Goal: Transaction & Acquisition: Purchase product/service

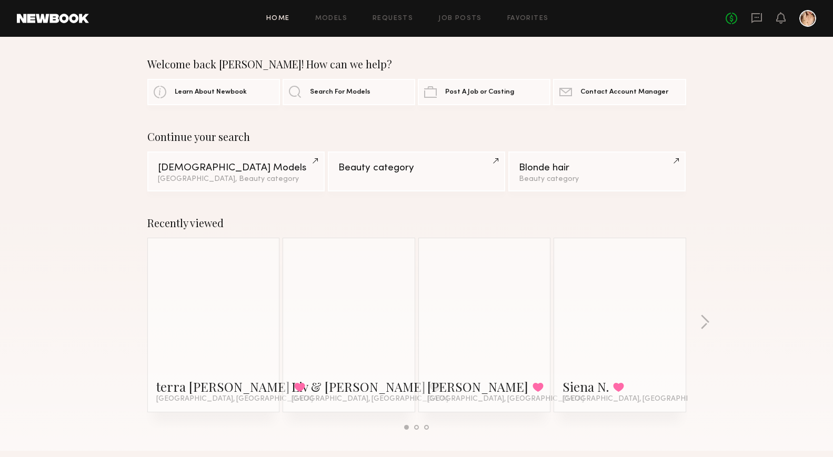
scroll to position [19, 0]
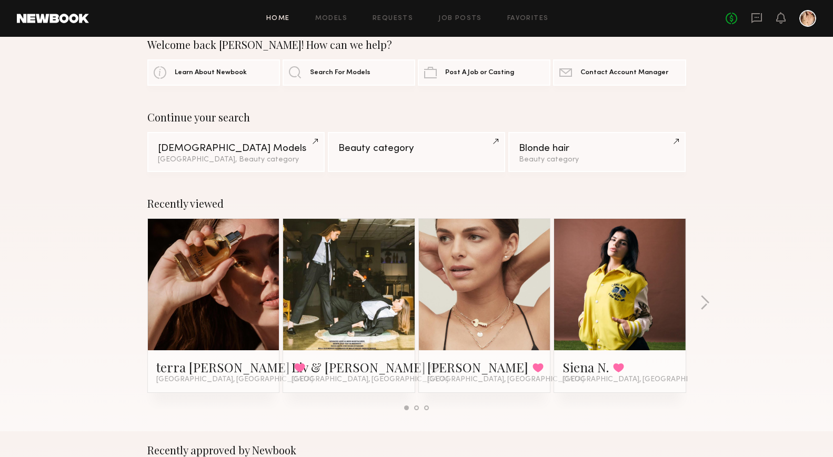
click at [210, 261] on link at bounding box center [213, 284] width 64 height 131
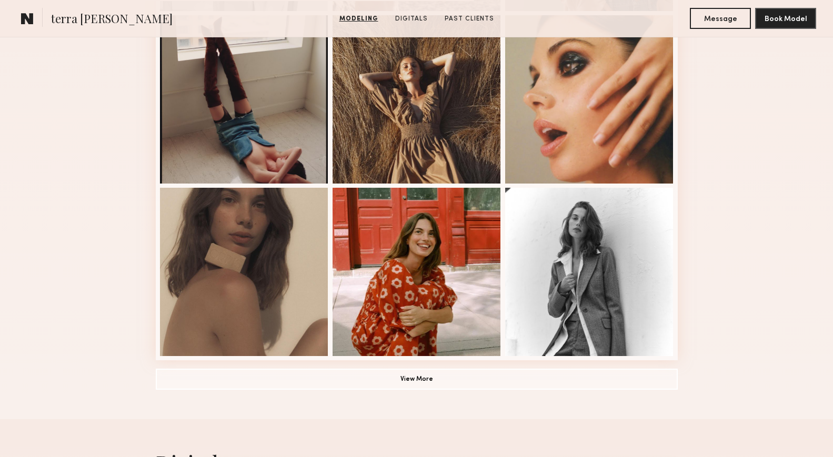
scroll to position [656, 0]
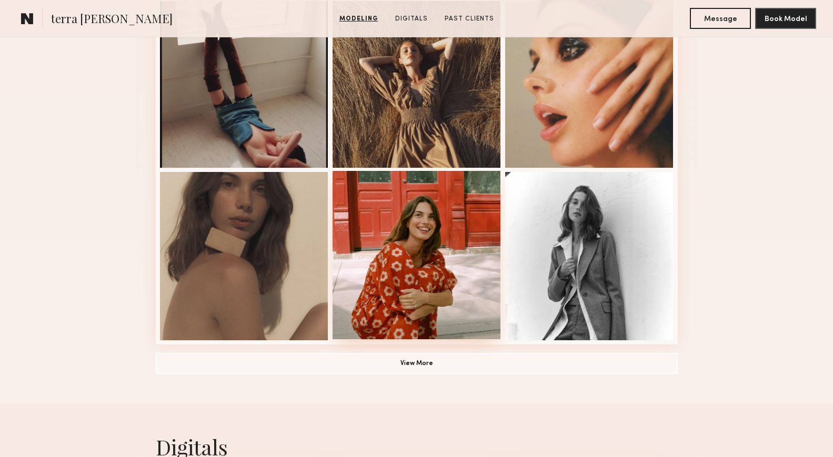
click at [442, 237] on div at bounding box center [416, 255] width 168 height 168
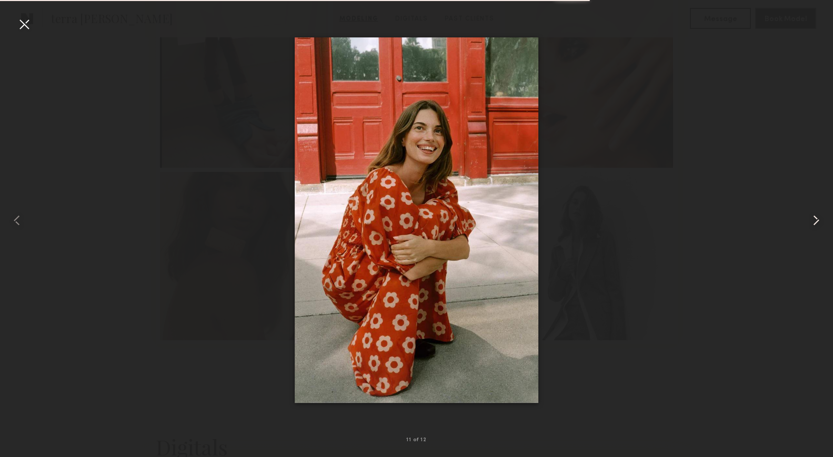
click at [818, 221] on common-icon at bounding box center [815, 220] width 17 height 17
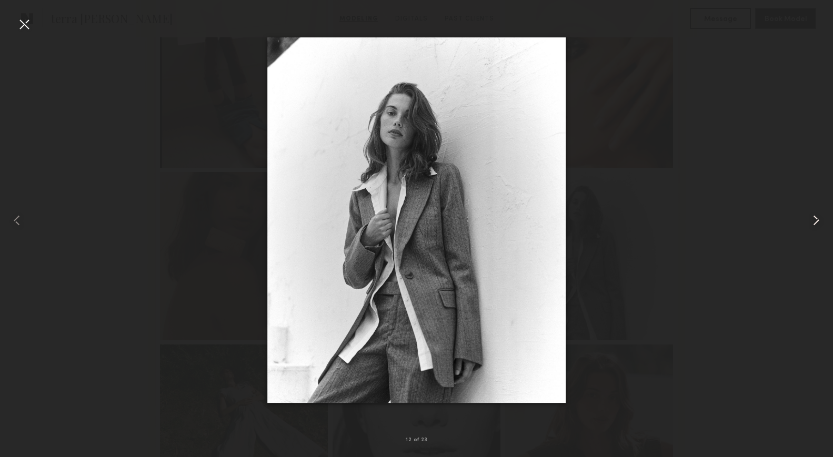
click at [819, 220] on common-icon at bounding box center [815, 220] width 17 height 17
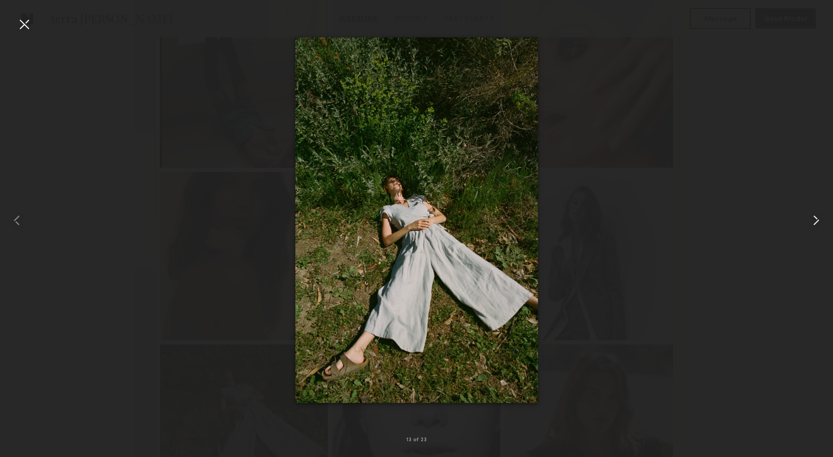
click at [819, 220] on common-icon at bounding box center [815, 220] width 17 height 17
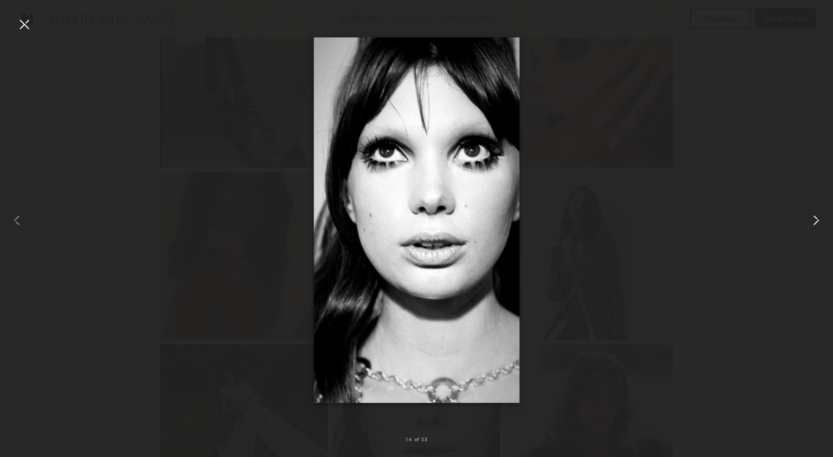
click at [819, 220] on common-icon at bounding box center [815, 220] width 17 height 17
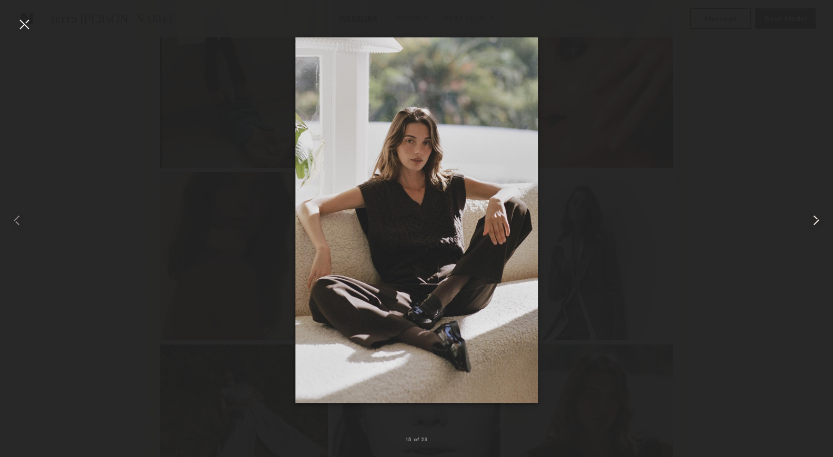
click at [815, 222] on common-icon at bounding box center [815, 220] width 17 height 17
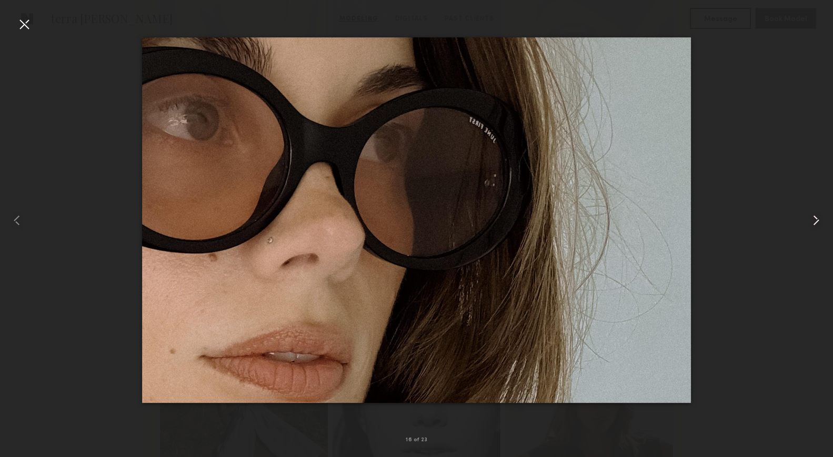
click at [817, 228] on common-icon at bounding box center [815, 220] width 17 height 17
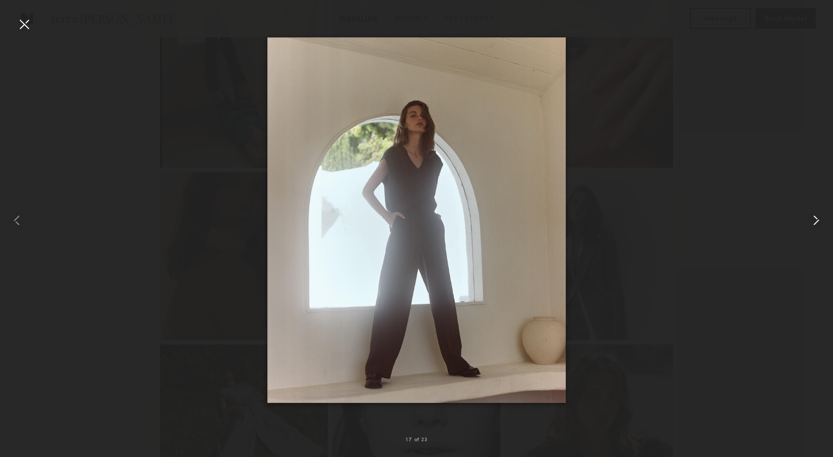
click at [817, 228] on common-icon at bounding box center [815, 220] width 17 height 17
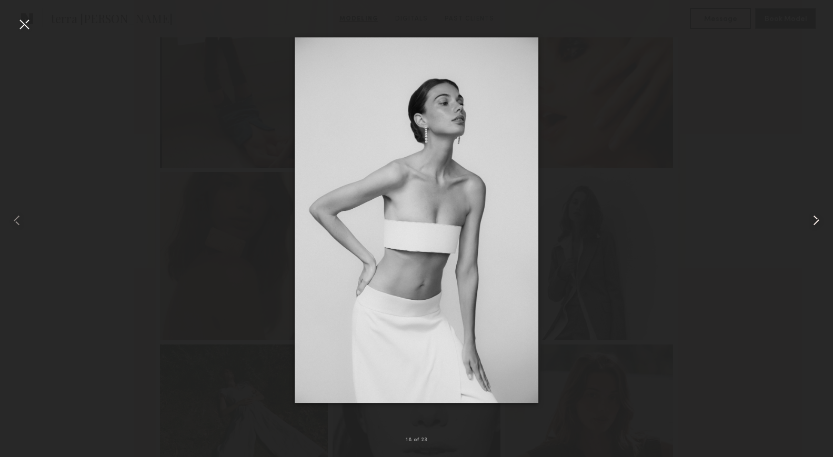
click at [817, 228] on common-icon at bounding box center [815, 220] width 17 height 17
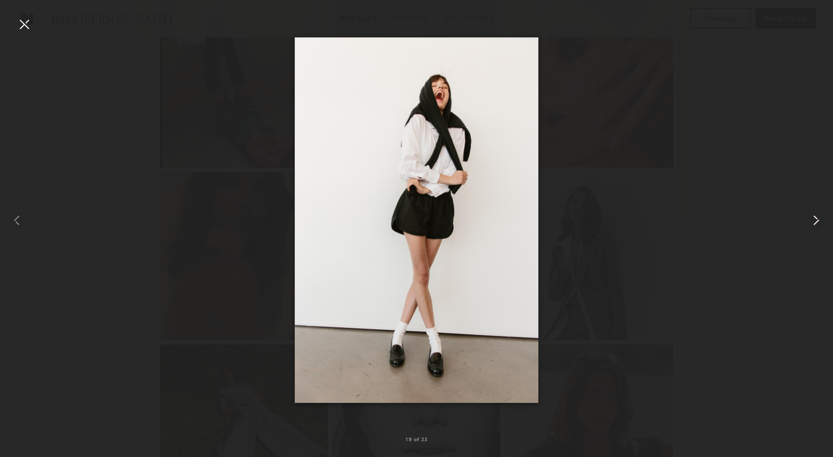
click at [807, 224] on div at bounding box center [815, 220] width 33 height 407
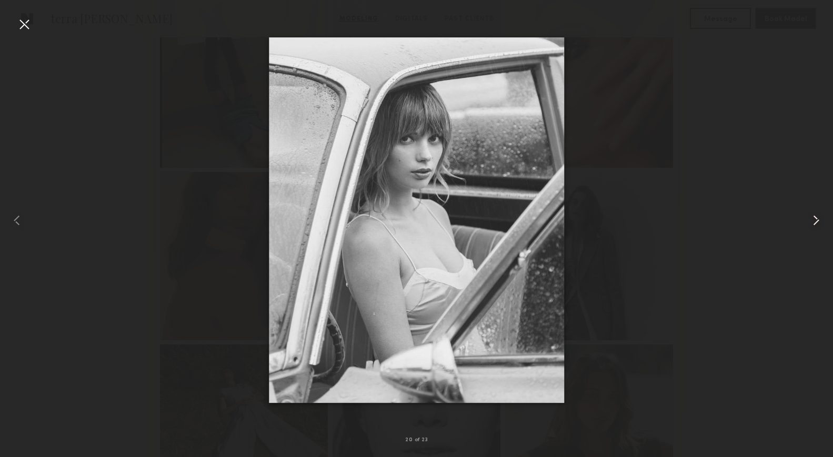
click at [808, 224] on common-icon at bounding box center [815, 220] width 17 height 17
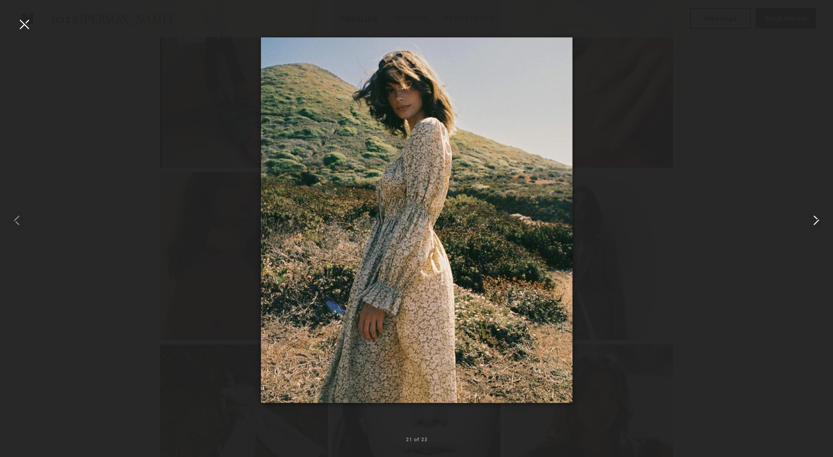
click at [808, 224] on common-icon at bounding box center [815, 220] width 17 height 17
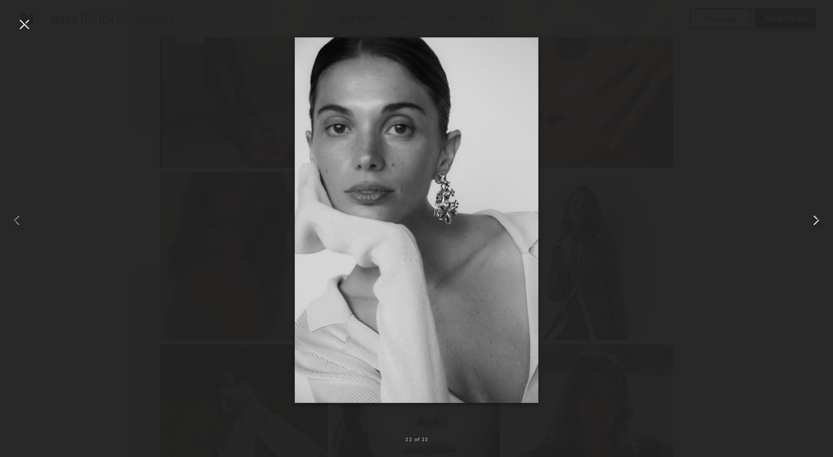
click at [808, 224] on common-icon at bounding box center [815, 220] width 17 height 17
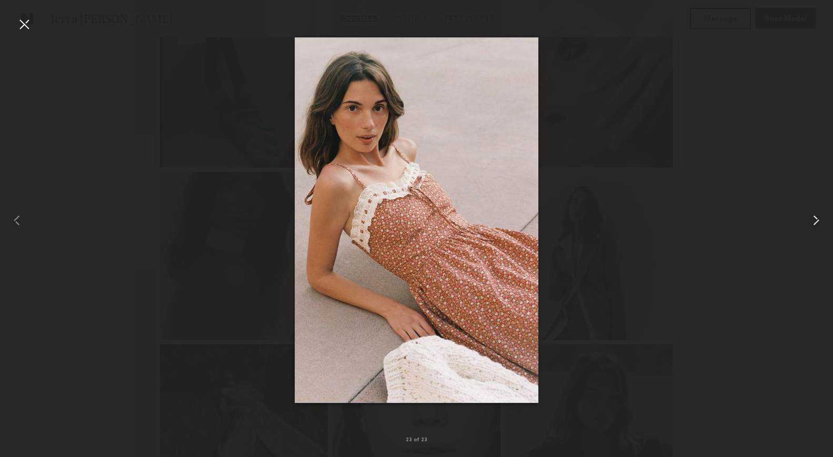
click at [808, 224] on common-icon at bounding box center [815, 220] width 17 height 17
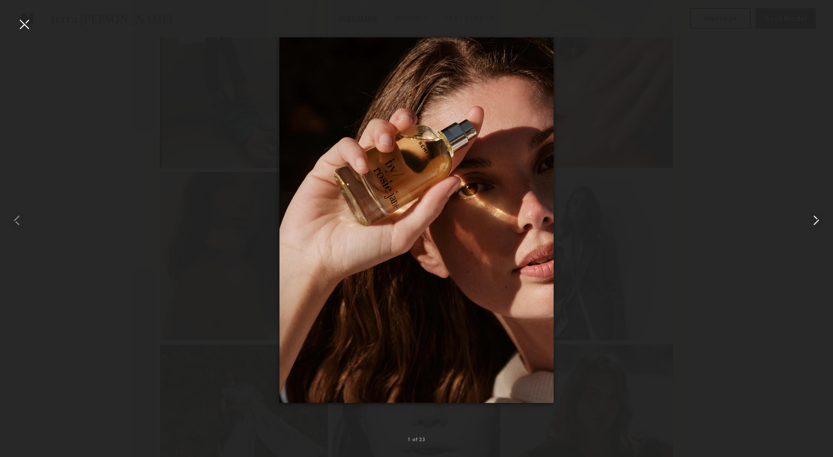
click at [808, 224] on common-icon at bounding box center [815, 220] width 17 height 17
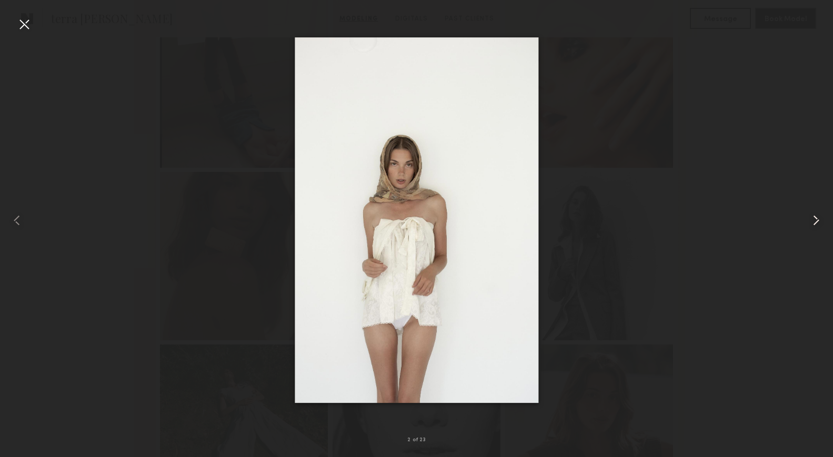
click at [808, 224] on common-icon at bounding box center [815, 220] width 17 height 17
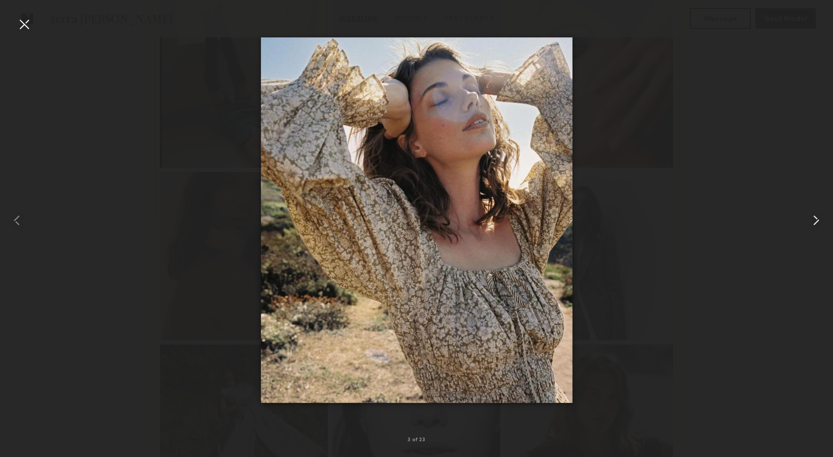
click at [808, 224] on common-icon at bounding box center [815, 220] width 17 height 17
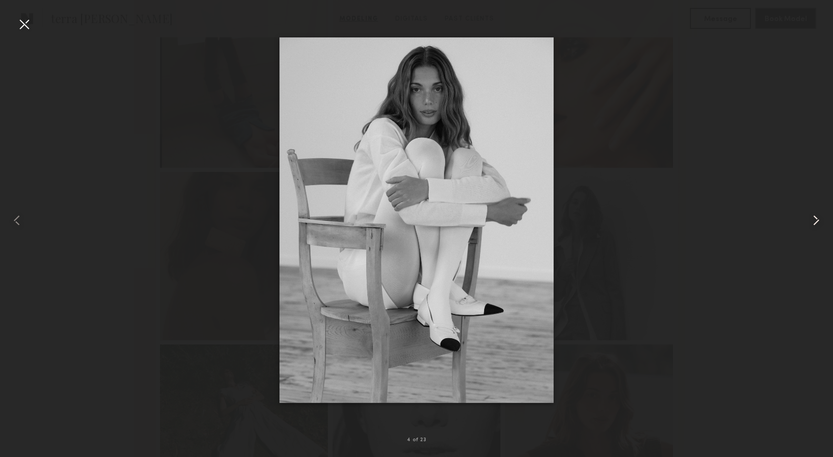
click at [808, 224] on common-icon at bounding box center [815, 220] width 17 height 17
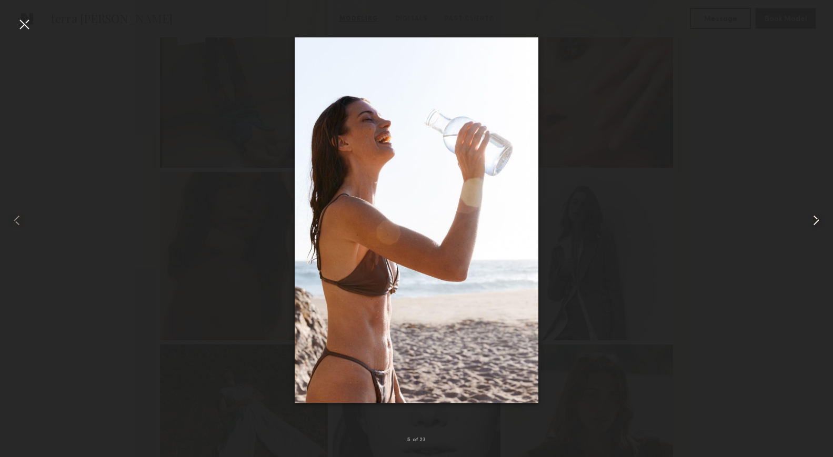
click at [808, 224] on common-icon at bounding box center [815, 220] width 17 height 17
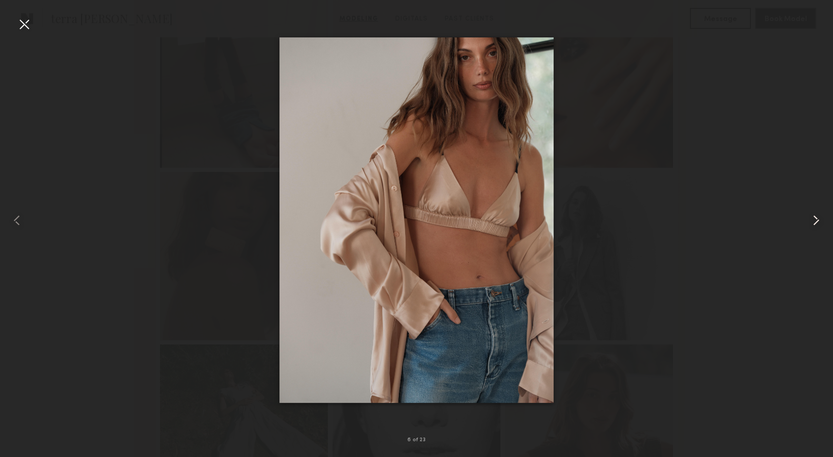
click at [808, 224] on common-icon at bounding box center [815, 220] width 17 height 17
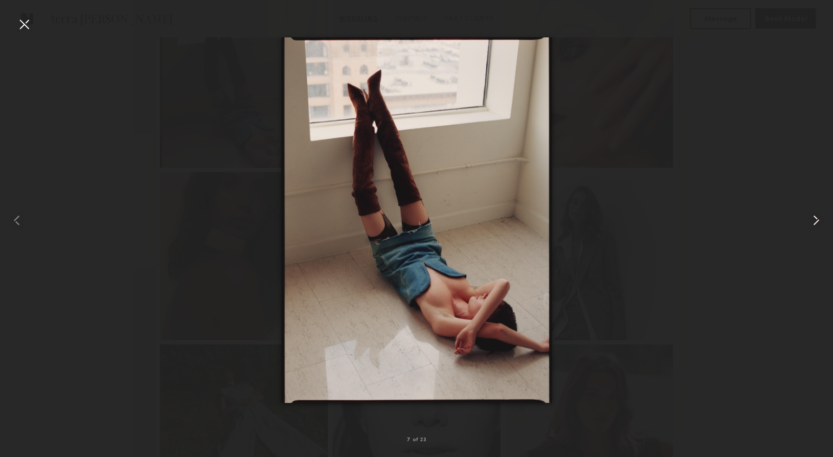
click at [808, 224] on common-icon at bounding box center [815, 220] width 17 height 17
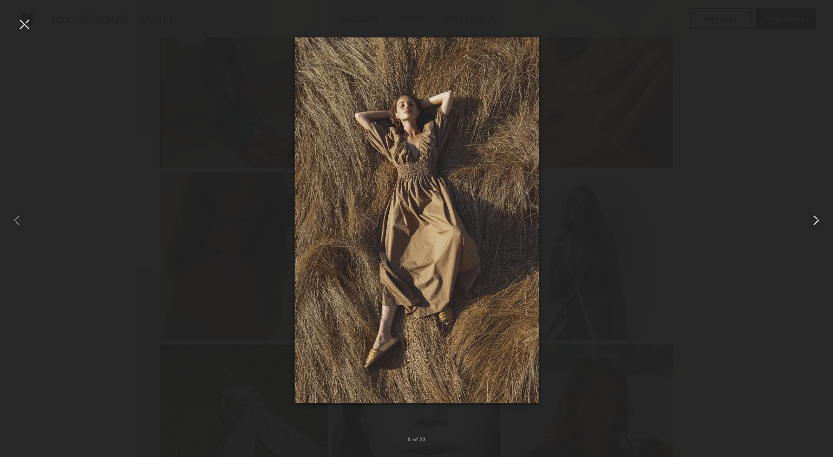
click at [808, 224] on common-icon at bounding box center [815, 220] width 17 height 17
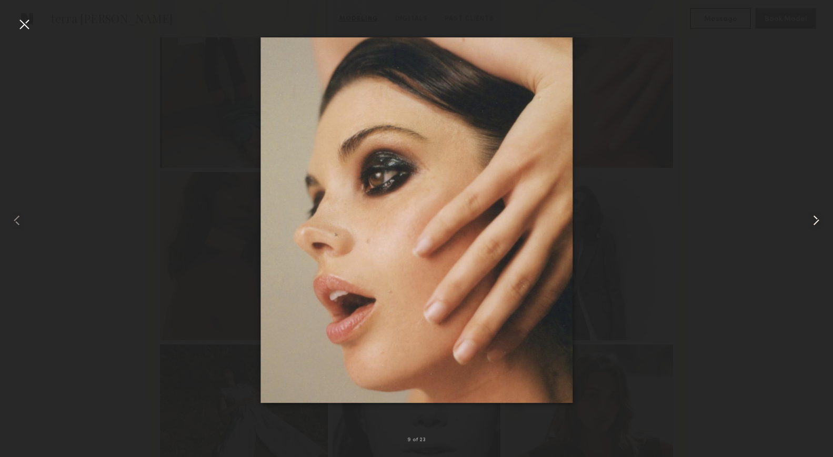
click at [808, 224] on common-icon at bounding box center [815, 220] width 17 height 17
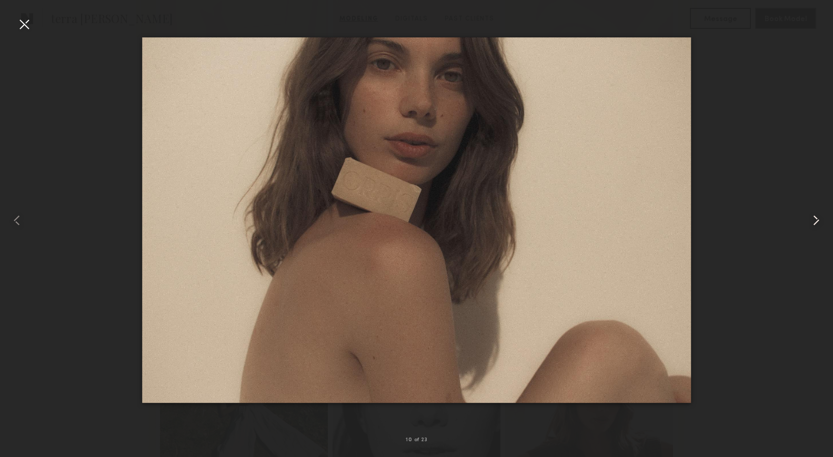
click at [808, 224] on common-icon at bounding box center [815, 220] width 17 height 17
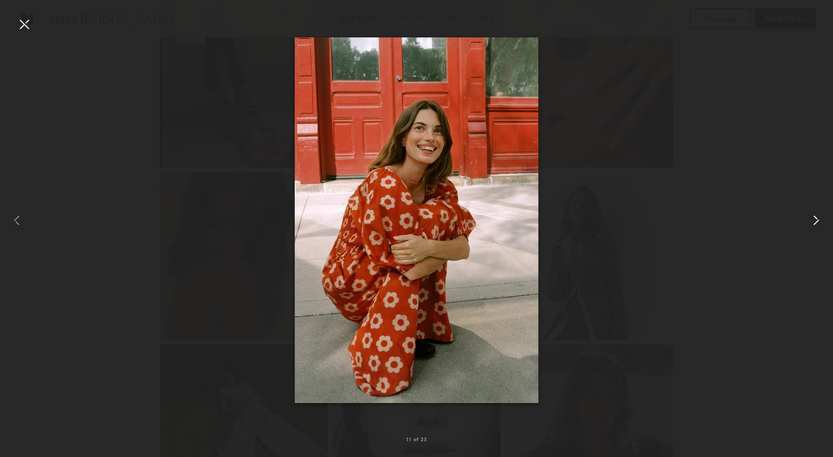
click at [808, 224] on common-icon at bounding box center [815, 220] width 17 height 17
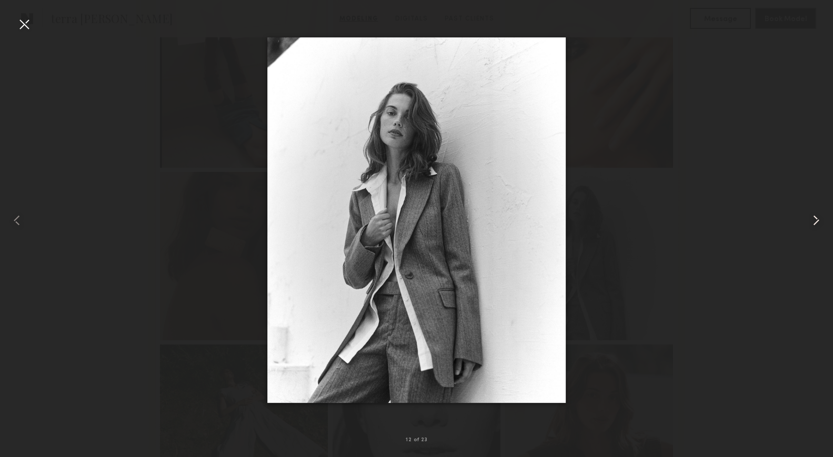
click at [808, 224] on common-icon at bounding box center [815, 220] width 17 height 17
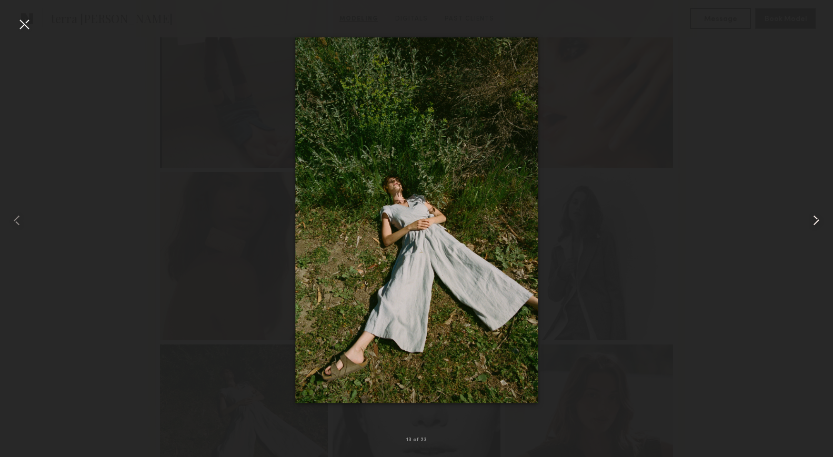
click at [808, 224] on common-icon at bounding box center [815, 220] width 17 height 17
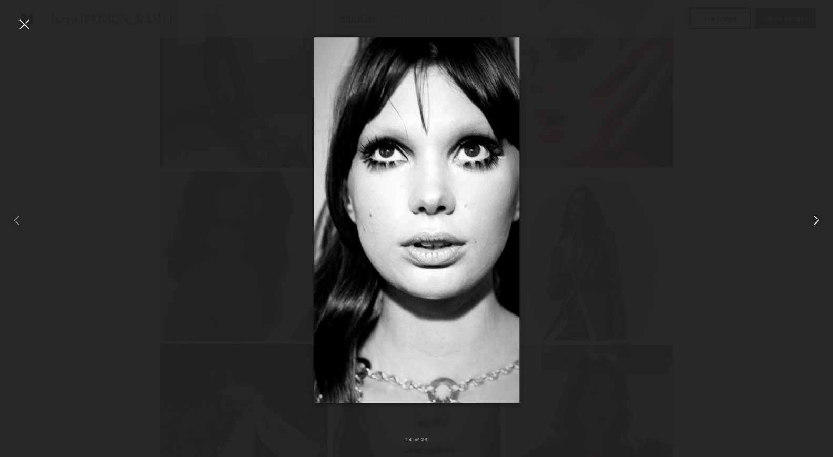
click at [808, 224] on common-icon at bounding box center [815, 220] width 17 height 17
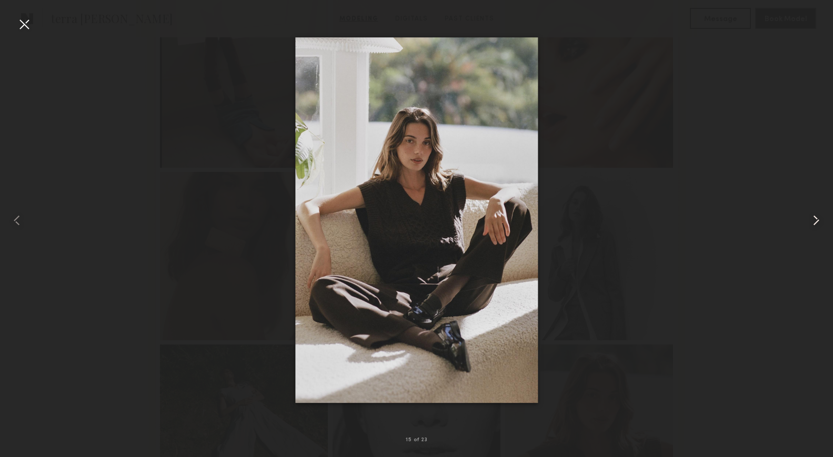
click at [808, 224] on common-icon at bounding box center [815, 220] width 17 height 17
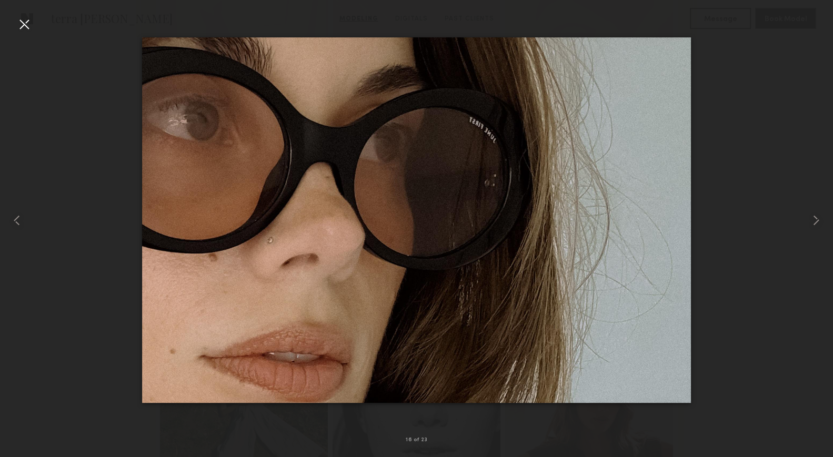
click at [20, 24] on div at bounding box center [24, 24] width 17 height 17
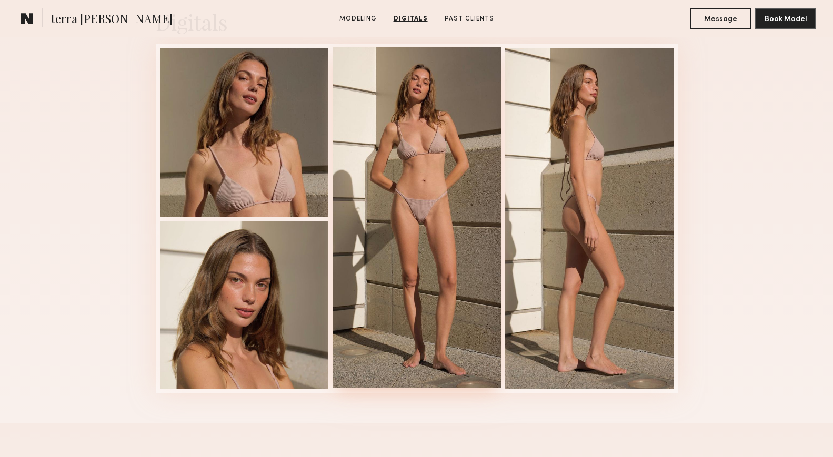
scroll to position [1787, 0]
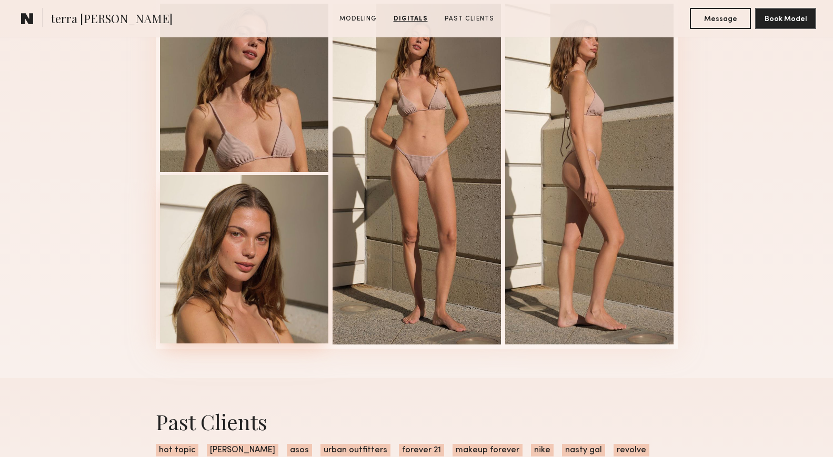
click at [255, 231] on div at bounding box center [244, 259] width 168 height 168
